Goal: Task Accomplishment & Management: Manage account settings

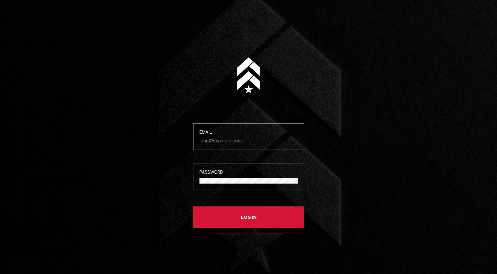
type input "[EMAIL_ADDRESS][DOMAIN_NAME]"
click at [235, 216] on button "Log in" at bounding box center [248, 217] width 111 height 22
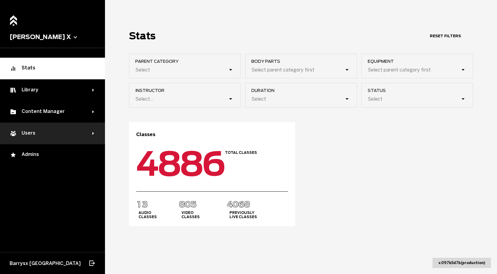
click at [55, 137] on div "Users" at bounding box center [52, 133] width 105 height 22
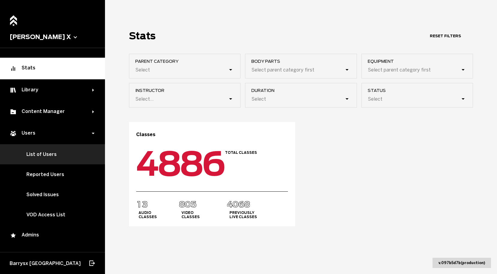
click at [53, 155] on link "List of Users" at bounding box center [52, 154] width 105 height 20
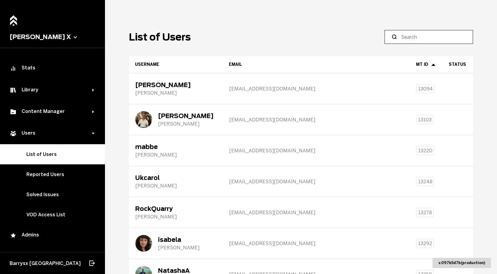
click at [438, 34] on input at bounding box center [431, 36] width 60 height 7
paste input "[URL][DOMAIN_NAME]"
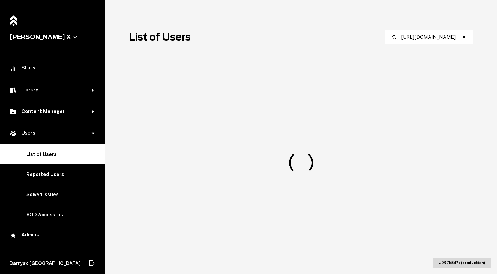
click at [438, 35] on input "[URL][DOMAIN_NAME]" at bounding box center [431, 36] width 60 height 7
click at [438, 36] on input "[URL][DOMAIN_NAME]" at bounding box center [431, 36] width 60 height 7
click at [428, 36] on input "[URL][DOMAIN_NAME]" at bounding box center [431, 36] width 60 height 7
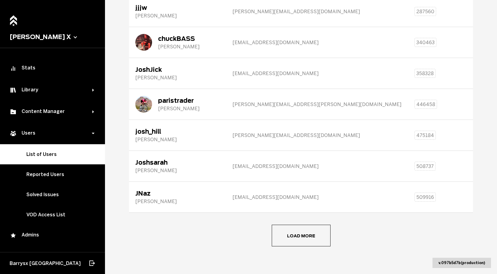
scroll to position [635, 0]
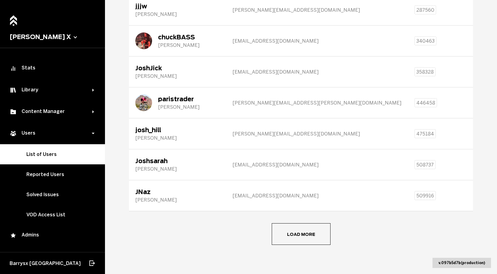
type input "[PERSON_NAME]"
click at [298, 230] on button "Load more" at bounding box center [301, 234] width 59 height 22
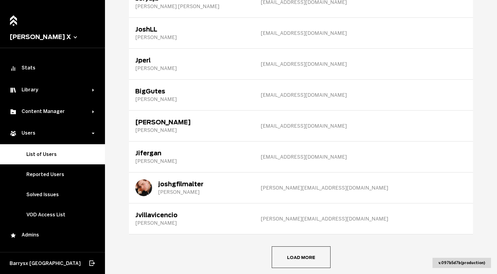
scroll to position [1407, 0]
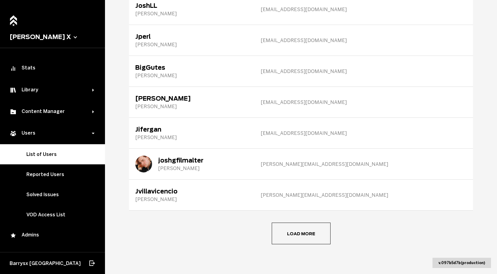
click at [282, 229] on button "Load more" at bounding box center [301, 233] width 59 height 22
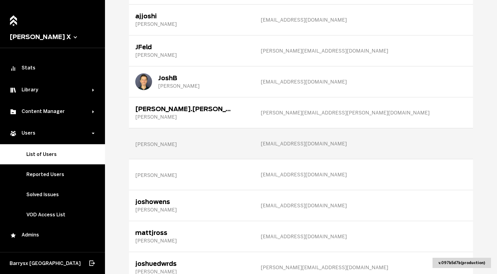
scroll to position [1830, 0]
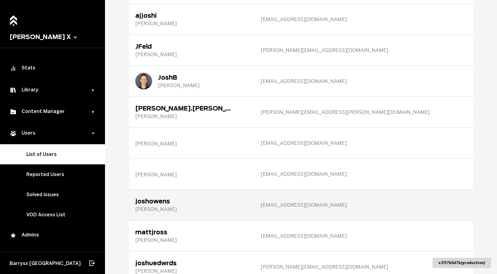
click at [267, 205] on span "[EMAIL_ADDRESS][DOMAIN_NAME]" at bounding box center [304, 205] width 86 height 6
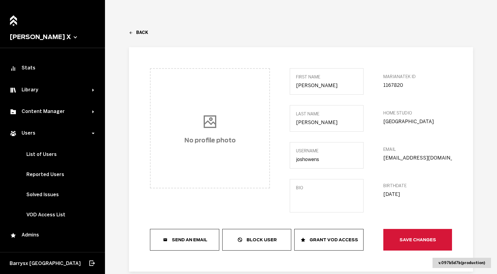
drag, startPoint x: 442, startPoint y: 158, endPoint x: 380, endPoint y: 157, distance: 61.8
click at [380, 157] on div "No profile photo first Name [PERSON_NAME] last Name [PERSON_NAME] Username [PER…" at bounding box center [301, 159] width 302 height 182
click at [131, 31] on icon at bounding box center [131, 32] width 2 height 2
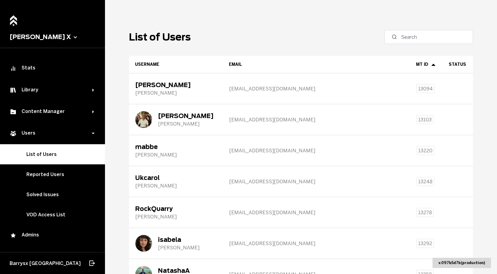
click at [415, 41] on label at bounding box center [428, 37] width 88 height 14
click at [415, 40] on input at bounding box center [431, 36] width 60 height 7
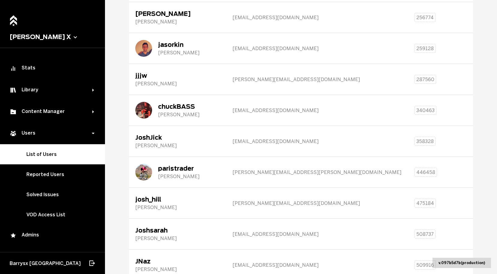
scroll to position [635, 0]
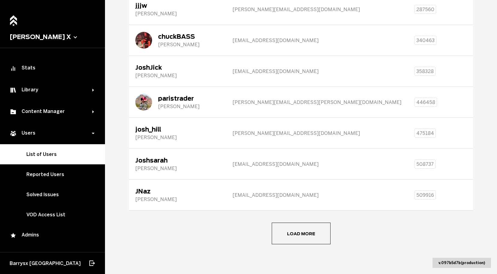
type input "[PERSON_NAME]"
click at [286, 234] on button "Load more" at bounding box center [301, 233] width 59 height 22
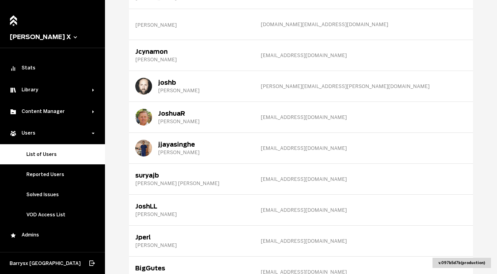
scroll to position [1407, 0]
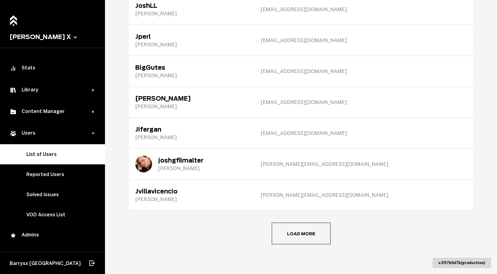
click at [293, 224] on button "Load more" at bounding box center [301, 233] width 59 height 22
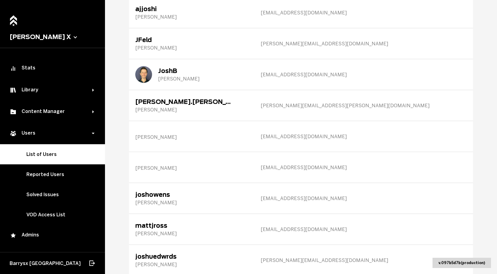
scroll to position [1837, 0]
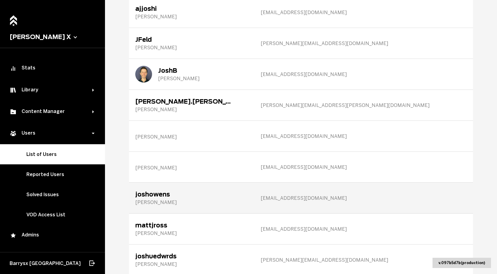
click at [248, 197] on div "joshowens [PERSON_NAME]" at bounding box center [191, 198] width 125 height 30
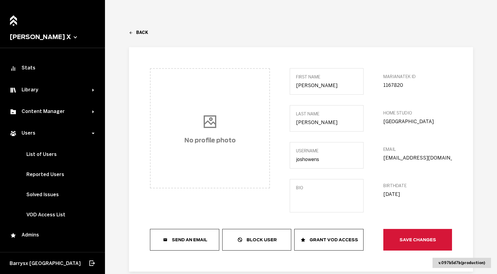
drag, startPoint x: 442, startPoint y: 158, endPoint x: 379, endPoint y: 157, distance: 63.0
click at [379, 157] on div "No profile photo first Name [PERSON_NAME] last Name [PERSON_NAME] Username [PER…" at bounding box center [301, 159] width 302 height 182
click at [139, 33] on link "Back" at bounding box center [301, 32] width 344 height 5
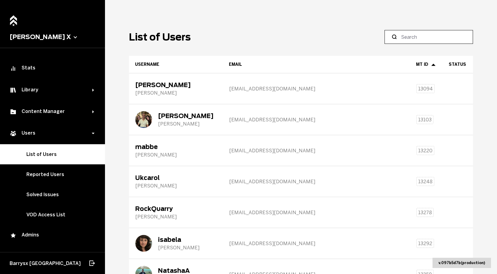
click at [427, 34] on input at bounding box center [431, 36] width 60 height 7
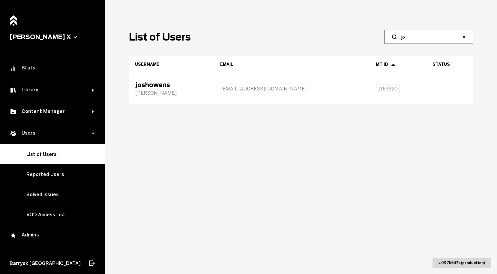
type input "j"
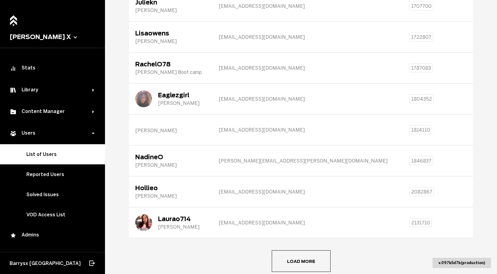
scroll to position [635, 0]
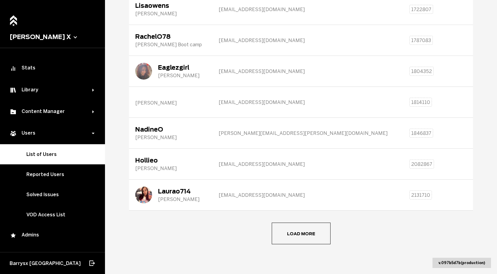
click at [298, 229] on button "Load more" at bounding box center [301, 233] width 59 height 22
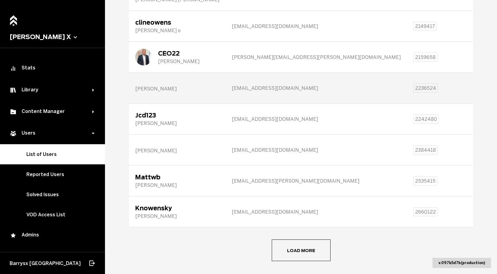
scroll to position [928, 0]
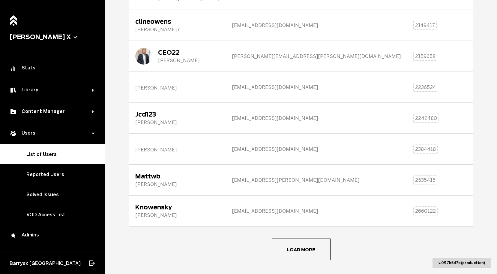
click at [300, 246] on button "Load more" at bounding box center [301, 249] width 59 height 22
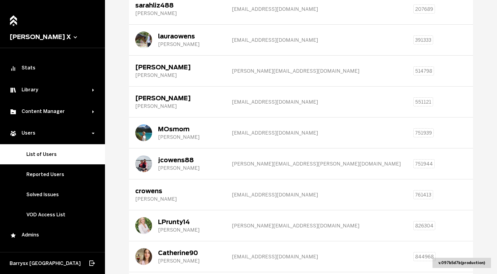
scroll to position [0, 0]
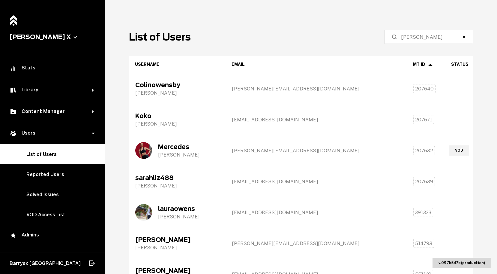
click at [426, 40] on label "[PERSON_NAME]" at bounding box center [428, 37] width 88 height 14
click at [426, 40] on input "[PERSON_NAME]" at bounding box center [431, 36] width 60 height 7
click at [426, 40] on label "[PERSON_NAME]" at bounding box center [428, 37] width 88 height 14
click at [426, 40] on input "[PERSON_NAME]" at bounding box center [431, 36] width 60 height 7
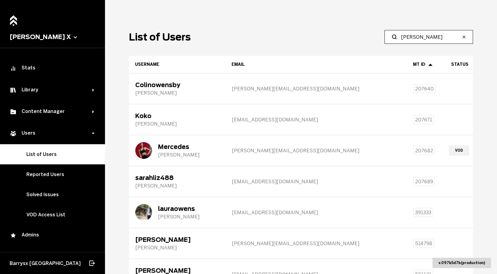
click at [426, 40] on input "[PERSON_NAME]" at bounding box center [431, 36] width 60 height 7
type input "[PERSON_NAME]"
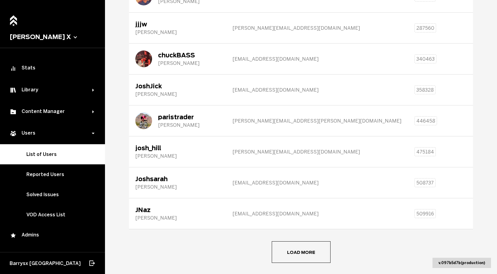
scroll to position [619, 0]
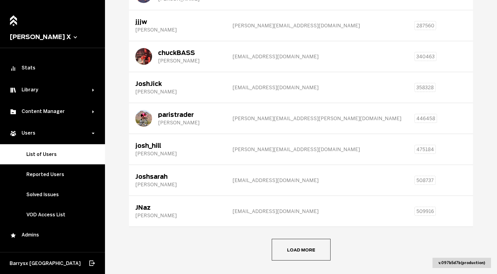
click at [293, 248] on button "Load more" at bounding box center [301, 249] width 59 height 22
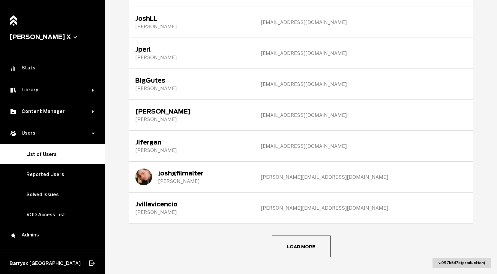
scroll to position [1399, 0]
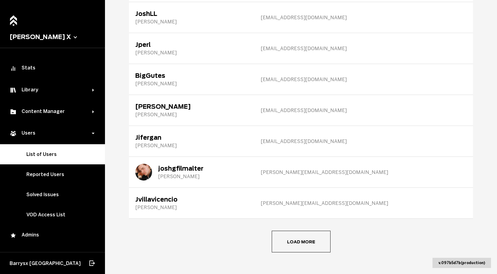
click at [292, 239] on button "Load more" at bounding box center [301, 241] width 59 height 22
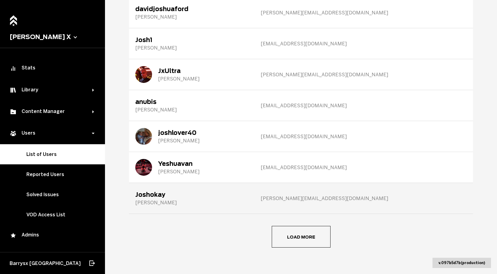
scroll to position [2180, 0]
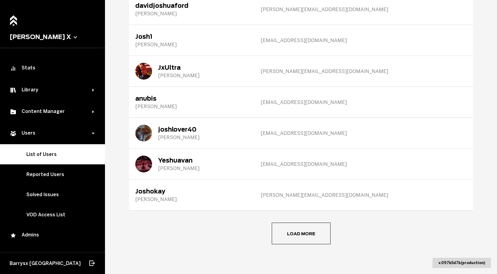
click at [286, 230] on button "Load more" at bounding box center [301, 233] width 59 height 22
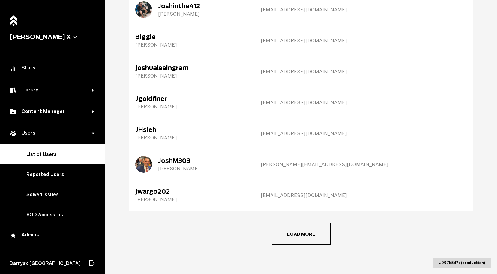
scroll to position [2952, 0]
click at [288, 229] on button "Load more" at bounding box center [301, 233] width 59 height 22
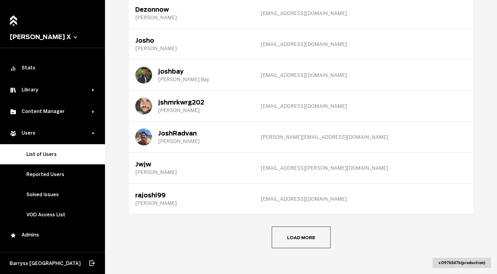
scroll to position [3724, 0]
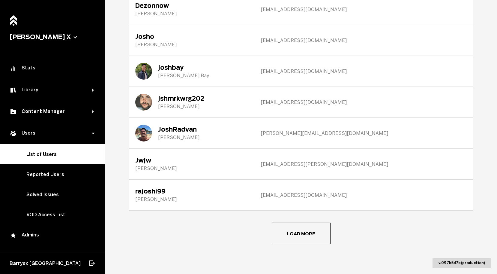
click at [298, 226] on button "Load more" at bounding box center [301, 233] width 59 height 22
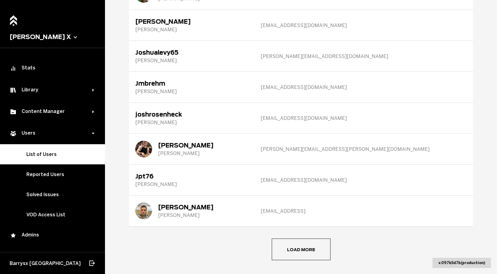
scroll to position [4497, 0]
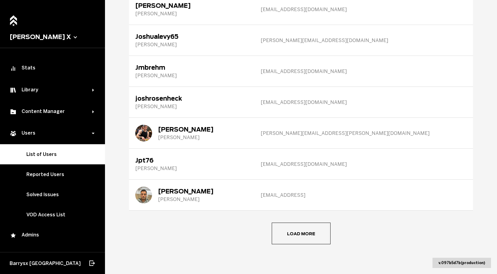
click at [288, 226] on button "Load more" at bounding box center [301, 233] width 59 height 22
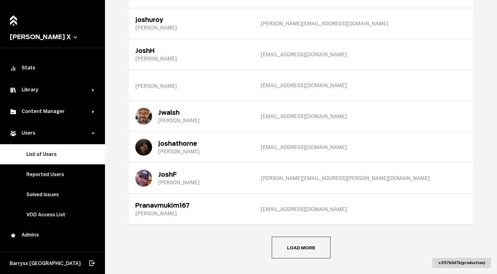
scroll to position [5256, 0]
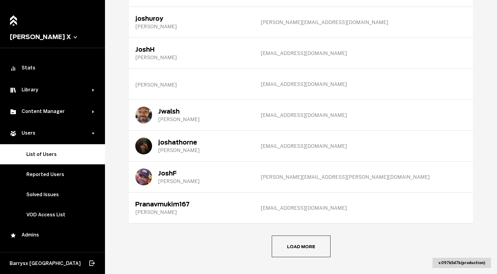
click at [300, 247] on button "Load more" at bounding box center [301, 246] width 59 height 22
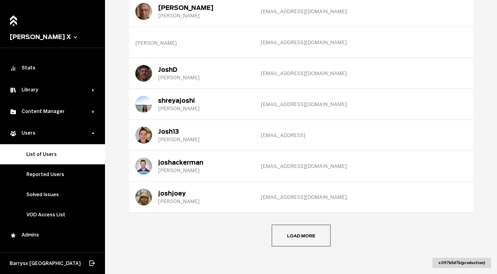
scroll to position [6040, 0]
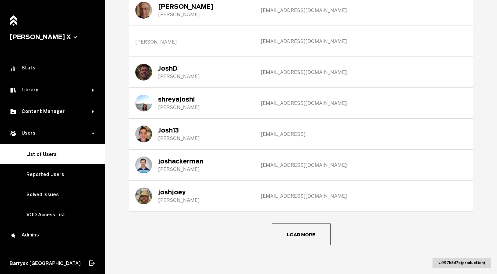
click at [290, 238] on button "Load more" at bounding box center [301, 234] width 59 height 22
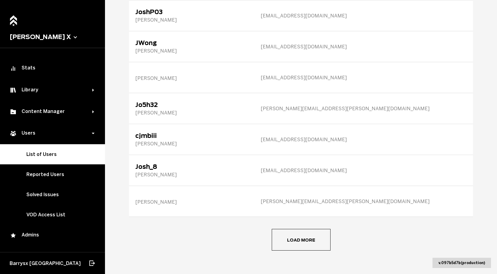
scroll to position [6813, 0]
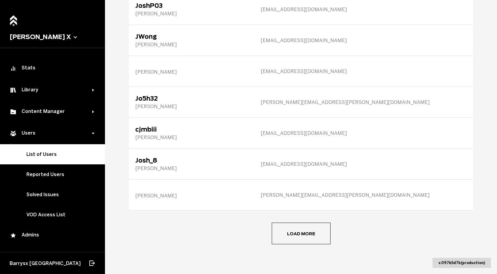
click at [282, 230] on button "Load more" at bounding box center [301, 233] width 59 height 22
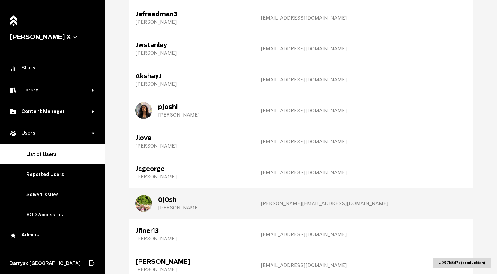
scroll to position [7377, 0]
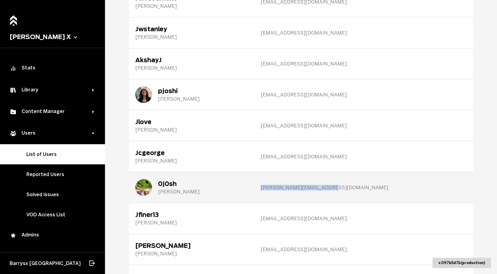
drag, startPoint x: 263, startPoint y: 189, endPoint x: 317, endPoint y: 191, distance: 54.0
click at [317, 191] on div "[PERSON_NAME][EMAIL_ADDRESS][DOMAIN_NAME]" at bounding box center [366, 187] width 222 height 30
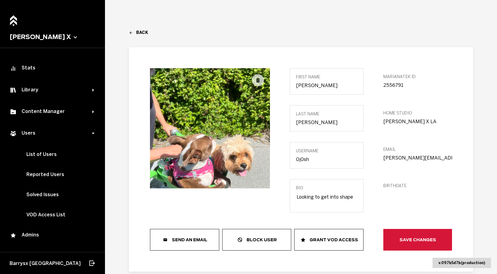
drag, startPoint x: 444, startPoint y: 157, endPoint x: 379, endPoint y: 158, distance: 64.8
click at [379, 158] on div "first Name [PERSON_NAME] last Name [PERSON_NAME] Username 0j0sh Bio Looking to …" at bounding box center [301, 159] width 302 height 182
click at [136, 31] on link "Back" at bounding box center [301, 32] width 344 height 5
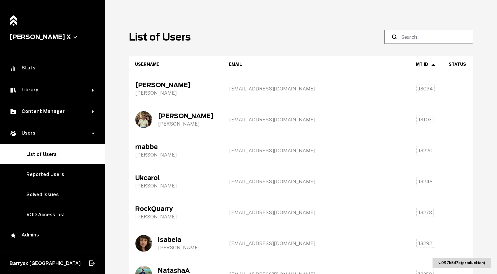
click at [417, 37] on input at bounding box center [431, 36] width 60 height 7
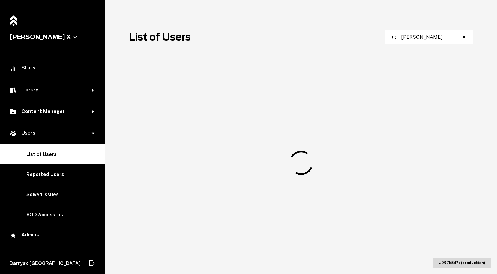
type input "[PERSON_NAME]"
